Goal: Information Seeking & Learning: Check status

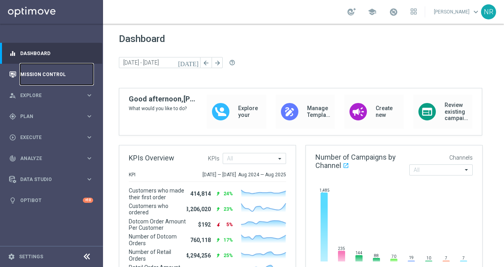
click at [38, 71] on link "Mission Control" at bounding box center [56, 74] width 73 height 21
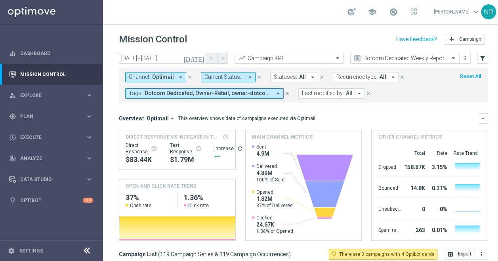
click at [489, 59] on div "[DATE] [DATE] - [DATE] arrow_back arrow_forward Campaign KPI trending_up Dotcom…" at bounding box center [303, 153] width 401 height 201
click at [482, 58] on icon "filter_alt" at bounding box center [482, 58] width 7 height 7
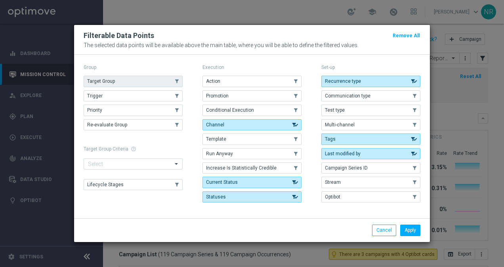
click at [137, 83] on button "Target Group" at bounding box center [133, 81] width 99 height 11
click at [414, 232] on button "Apply" at bounding box center [410, 230] width 20 height 11
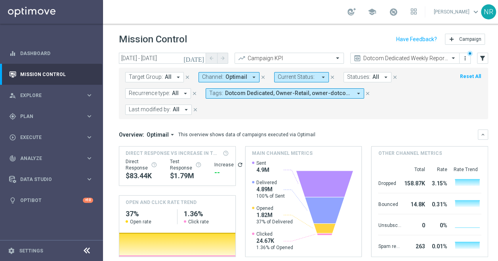
click at [173, 82] on form "Target Group: All arrow_drop_down close Channel: Optimail arrow_drop_down close…" at bounding box center [286, 93] width 322 height 43
click at [173, 78] on button "Target Group: All arrow_drop_down" at bounding box center [154, 77] width 59 height 10
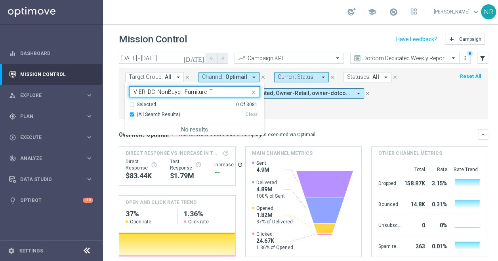
type input "V-ER_DC_NonBuyer_Furniture_T"
click at [404, 86] on form "Target Group: All arrow_drop_down V-ER_DC_NonBuyer_Furniture_T Selected 0 Of 30…" at bounding box center [286, 93] width 322 height 43
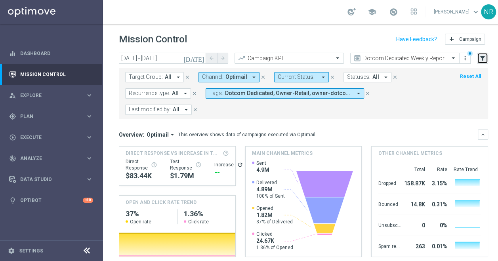
click at [483, 58] on icon "filter_alt" at bounding box center [482, 58] width 7 height 7
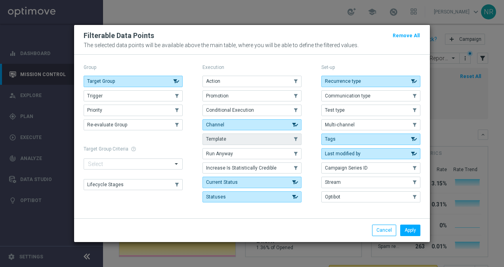
click at [248, 140] on button "Template" at bounding box center [252, 139] width 99 height 11
click at [413, 228] on button "Apply" at bounding box center [410, 230] width 20 height 11
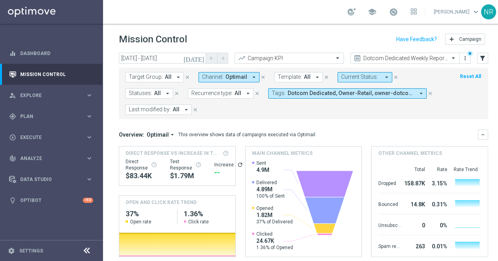
click at [288, 76] on span "Template:" at bounding box center [290, 77] width 24 height 7
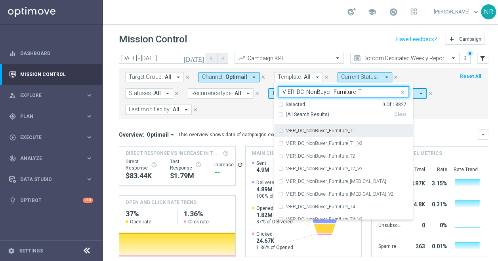
click at [287, 105] on div "Selected" at bounding box center [295, 104] width 19 height 7
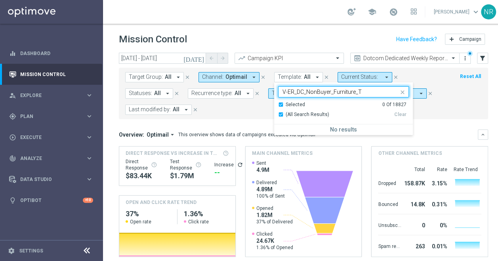
click at [291, 105] on div "Selected" at bounding box center [295, 104] width 19 height 7
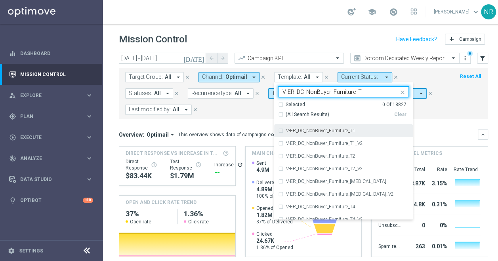
click at [298, 113] on span "(All Search Results)" at bounding box center [308, 114] width 44 height 7
type input "V-ER_DC_NonBuyer_Furniture_T"
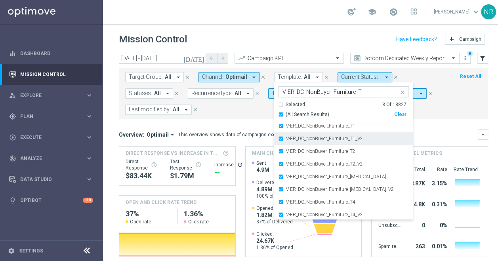
scroll to position [6, 0]
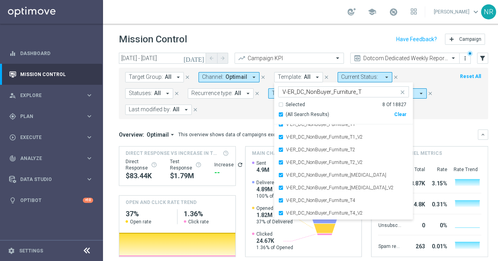
click at [452, 80] on div "Target Group: All arrow_drop_down close Channel: Optimail arrow_drop_down close…" at bounding box center [304, 94] width 370 height 52
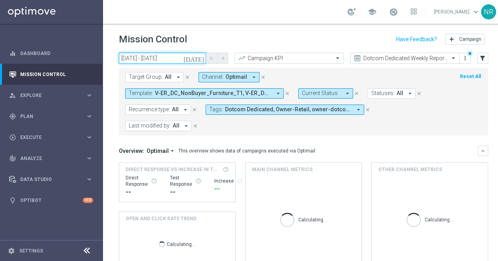
click at [195, 59] on input "[DATE] - [DATE]" at bounding box center [162, 58] width 87 height 11
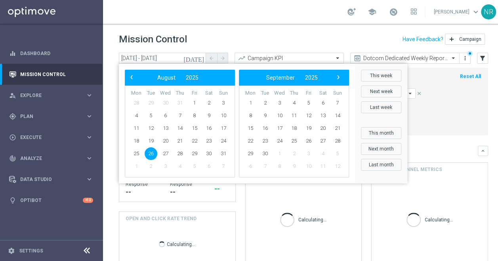
click at [199, 58] on icon "[DATE]" at bounding box center [194, 58] width 21 height 7
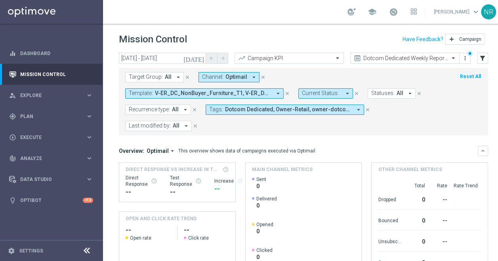
click at [199, 58] on icon "[DATE]" at bounding box center [194, 58] width 21 height 7
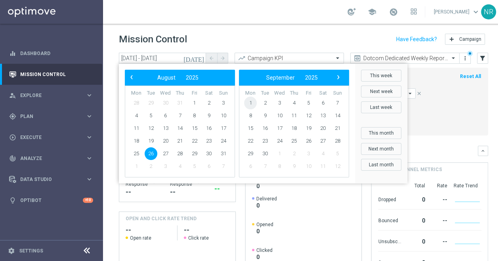
click at [250, 100] on span "1" at bounding box center [250, 103] width 13 height 13
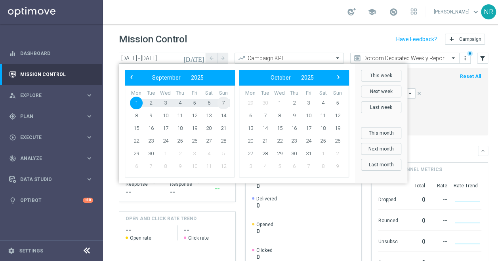
click at [222, 103] on span "7" at bounding box center [223, 103] width 13 height 13
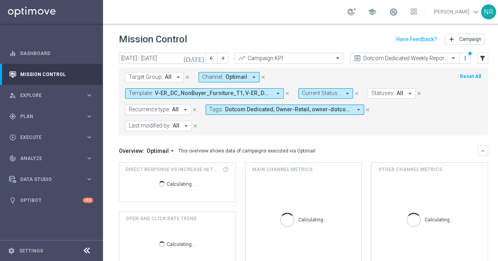
click at [284, 88] on button "Template: V-ER_DC_NonBuyer_Furniture_T1, V-ER_DC_NonBuyer_Furniture_T1_V2, V-ER…" at bounding box center [204, 93] width 159 height 10
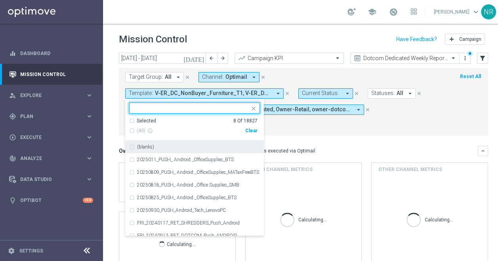
click at [447, 97] on form "Target Group: All arrow_drop_down close Channel: Optimail arrow_drop_down close…" at bounding box center [286, 101] width 322 height 59
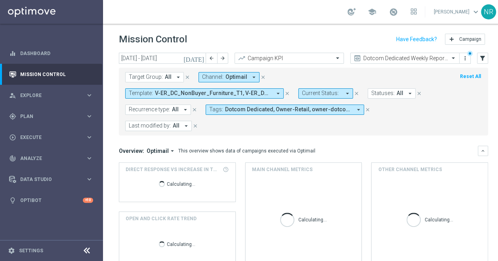
click at [200, 59] on icon "[DATE]" at bounding box center [194, 58] width 21 height 7
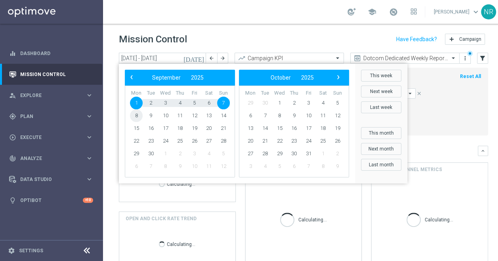
click at [133, 113] on span "8" at bounding box center [136, 115] width 13 height 13
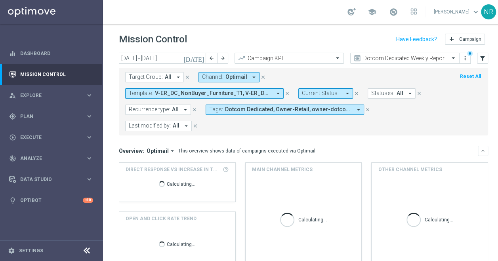
type input "[DATE] - [DATE]"
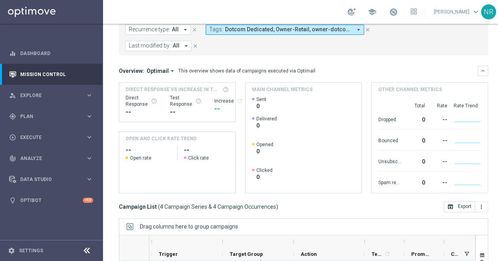
scroll to position [0, 0]
